Goal: Task Accomplishment & Management: Manage account settings

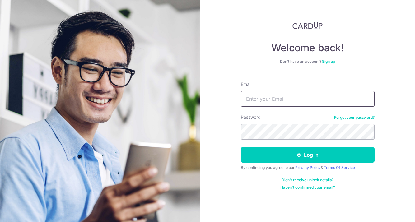
click at [274, 97] on input "Email" at bounding box center [308, 99] width 134 height 16
type input "[EMAIL_ADDRESS][DOMAIN_NAME]"
click at [241, 147] on button "Log in" at bounding box center [308, 155] width 134 height 16
